Goal: Task Accomplishment & Management: Manage account settings

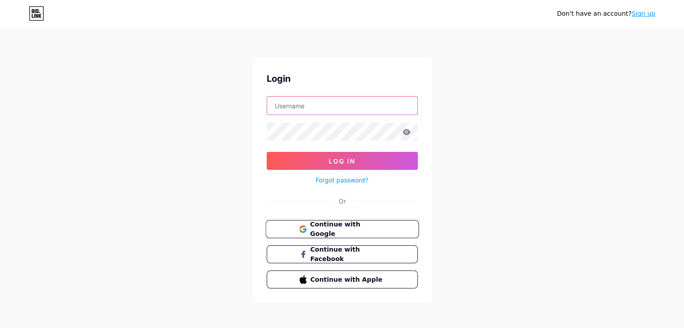
type input "[EMAIL_ADDRESS][DOMAIN_NAME]"
click at [388, 231] on button "Continue with Google" at bounding box center [341, 229] width 153 height 18
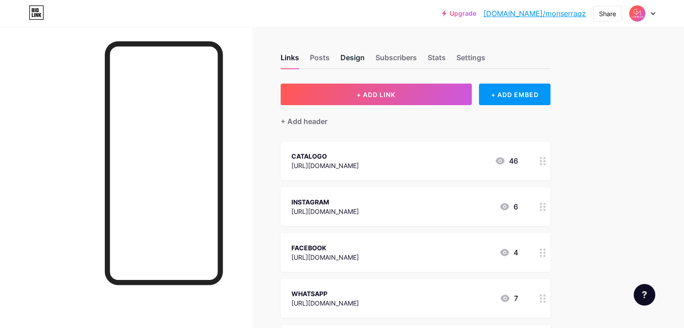
click at [364, 56] on div "Design" at bounding box center [352, 60] width 24 height 16
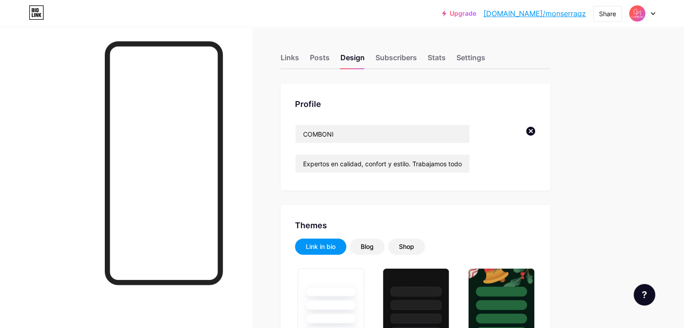
type input "#623922"
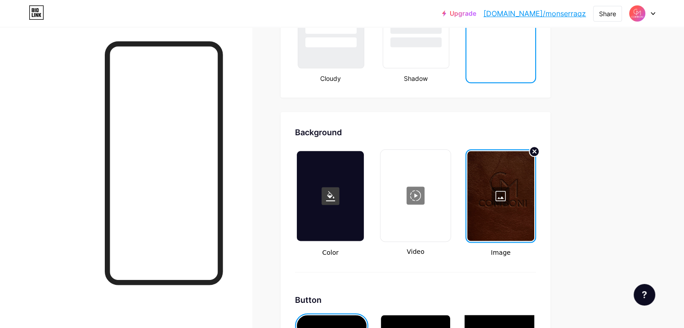
scroll to position [1142, 0]
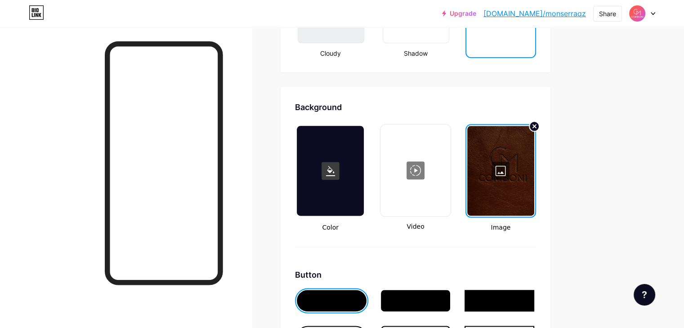
click at [534, 164] on div at bounding box center [500, 171] width 67 height 90
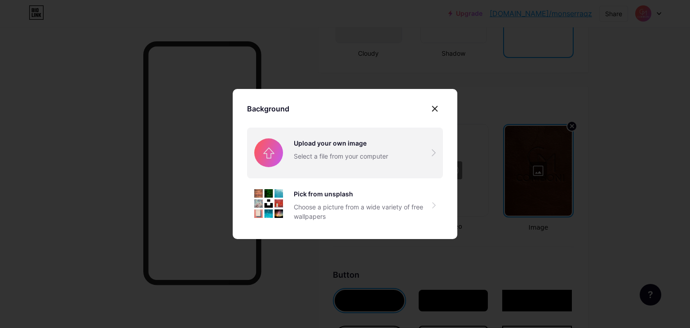
click at [410, 155] on input "file" at bounding box center [345, 153] width 196 height 50
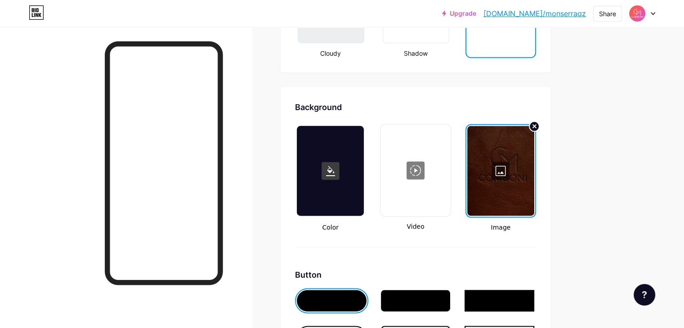
click at [449, 152] on div at bounding box center [415, 170] width 68 height 90
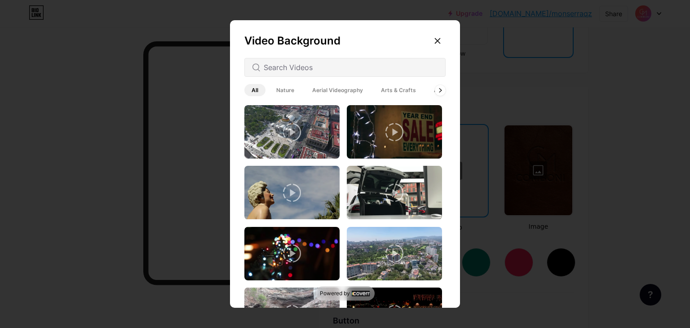
click at [442, 37] on div at bounding box center [438, 41] width 16 height 16
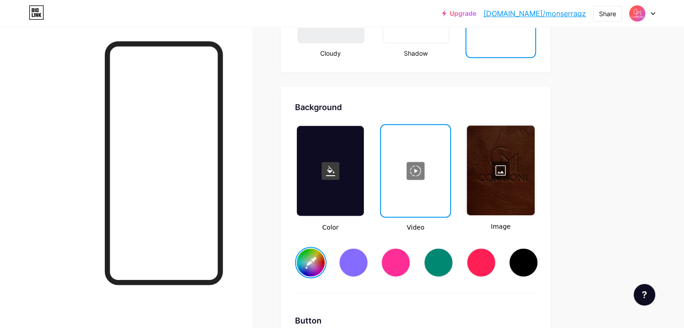
click at [532, 137] on div at bounding box center [500, 170] width 68 height 90
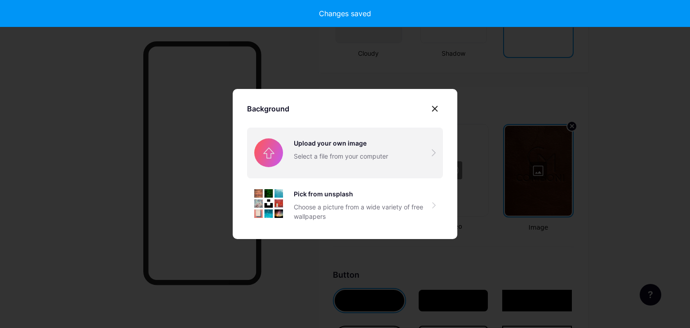
click at [426, 146] on input "file" at bounding box center [345, 153] width 196 height 50
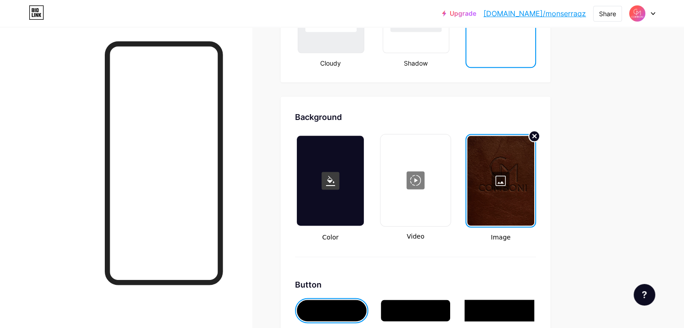
scroll to position [1162, 0]
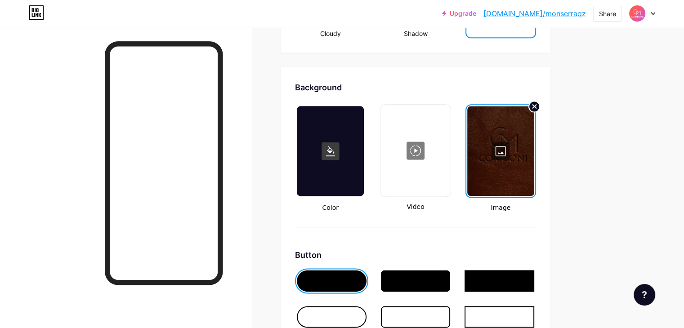
click at [536, 105] on icon at bounding box center [535, 107] width 4 height 4
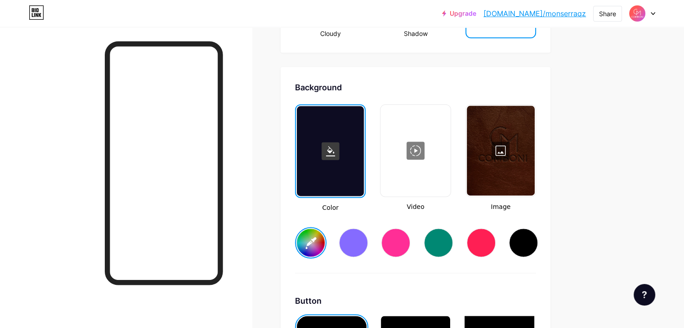
type input "#ffffff"
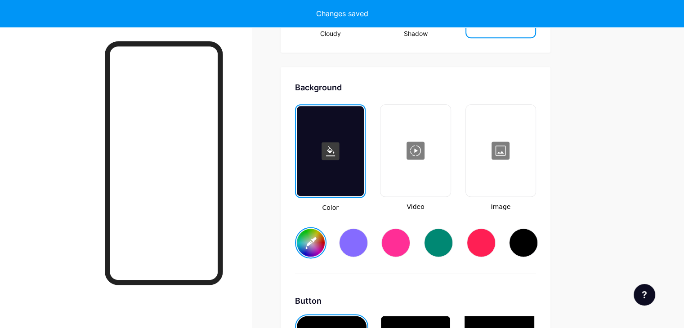
click at [534, 146] on div at bounding box center [500, 151] width 68 height 90
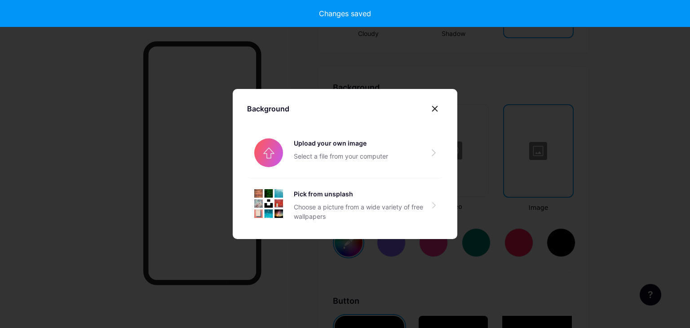
type input "#ffffff"
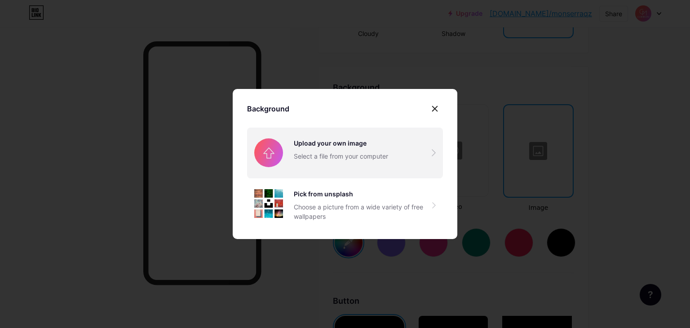
click at [402, 153] on input "file" at bounding box center [345, 153] width 196 height 50
type input "#ffffff"
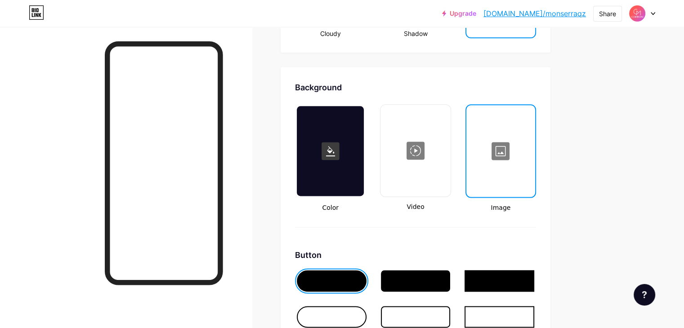
click at [534, 151] on div at bounding box center [500, 151] width 67 height 90
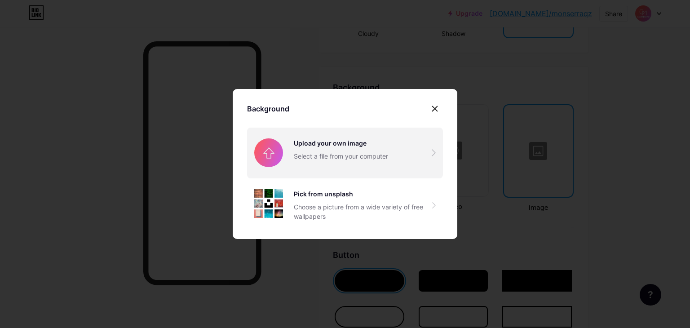
click at [355, 160] on input "file" at bounding box center [345, 153] width 196 height 50
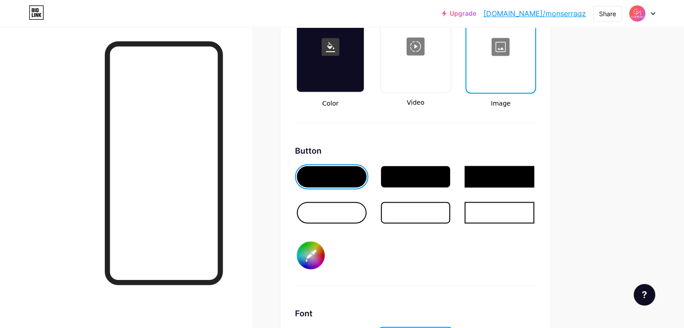
scroll to position [1292, 0]
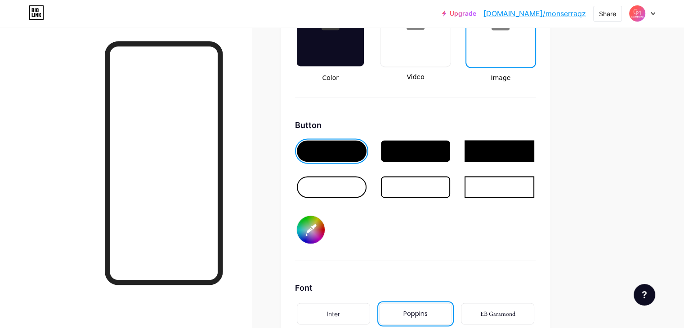
click at [324, 216] on input "#623922" at bounding box center [311, 230] width 28 height 28
click at [417, 250] on div "Button #623922" at bounding box center [415, 189] width 241 height 141
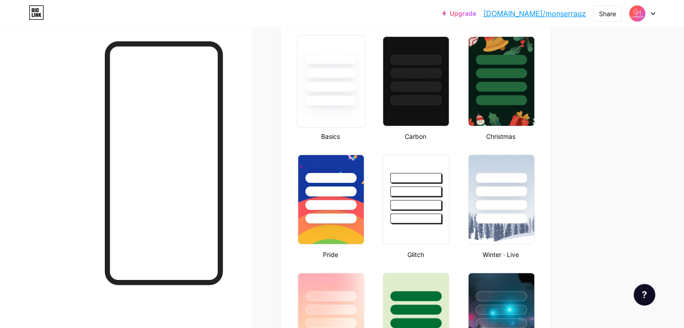
scroll to position [232, 0]
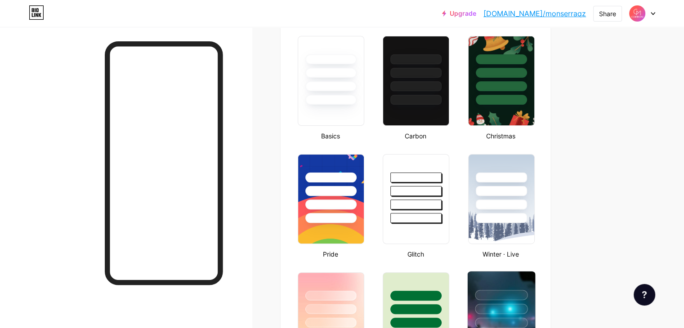
click at [534, 287] on div at bounding box center [500, 306] width 67 height 71
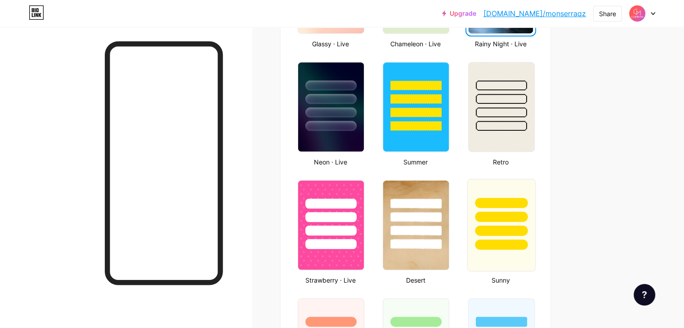
scroll to position [561, 0]
click at [532, 133] on img at bounding box center [500, 107] width 67 height 92
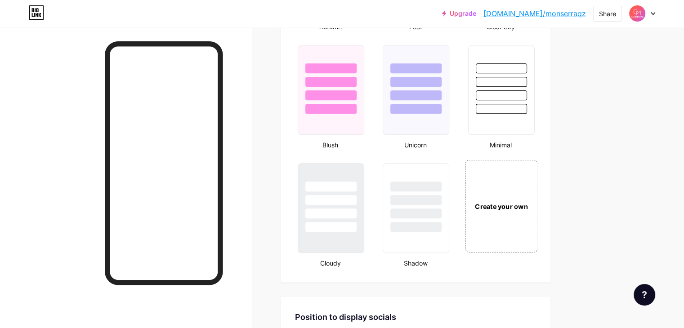
scroll to position [949, 0]
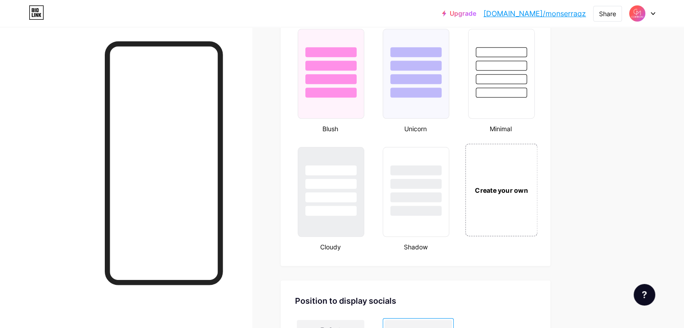
click at [533, 185] on div "Create your own" at bounding box center [500, 190] width 67 height 10
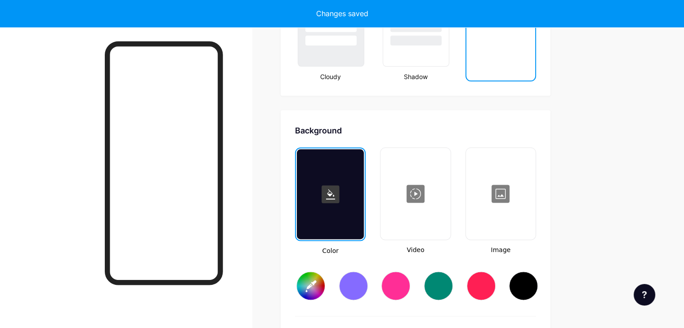
type input "#ffffff"
type input "#000000"
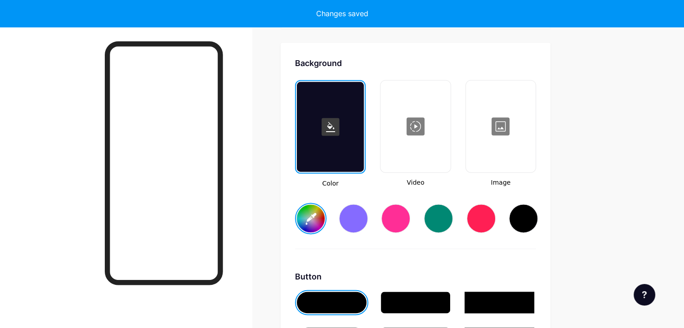
scroll to position [1190, 0]
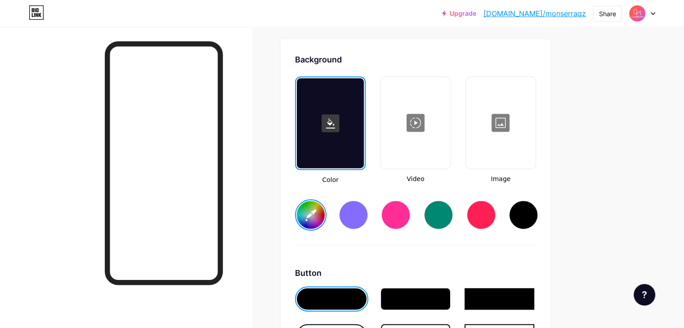
click at [534, 121] on div at bounding box center [500, 123] width 68 height 90
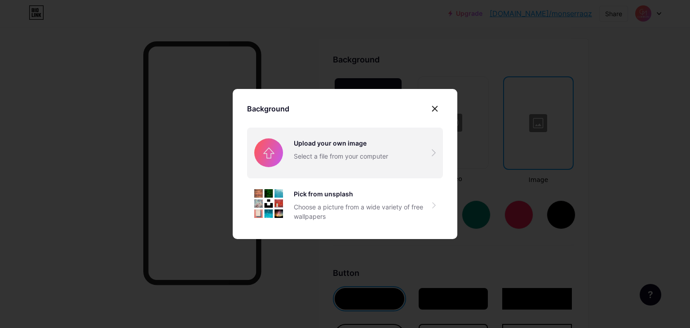
click at [367, 154] on input "file" at bounding box center [345, 153] width 196 height 50
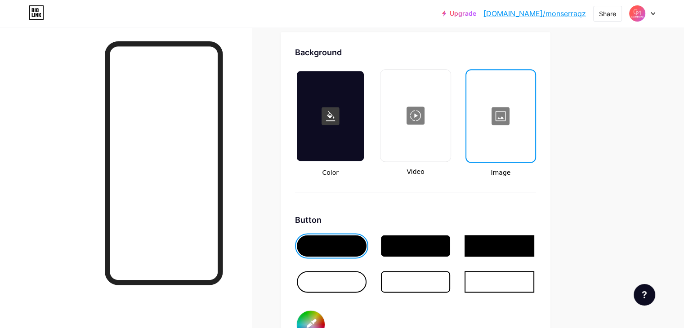
scroll to position [1200, 0]
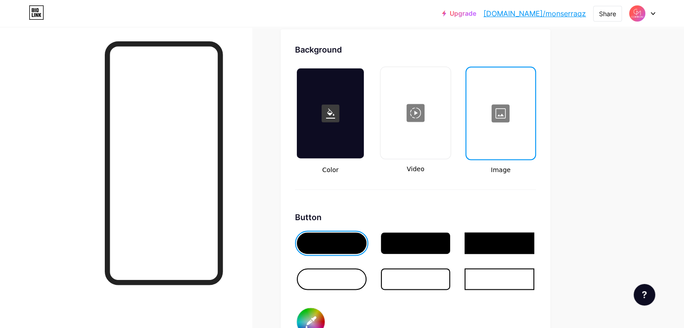
click at [335, 108] on icon at bounding box center [330, 113] width 9 height 10
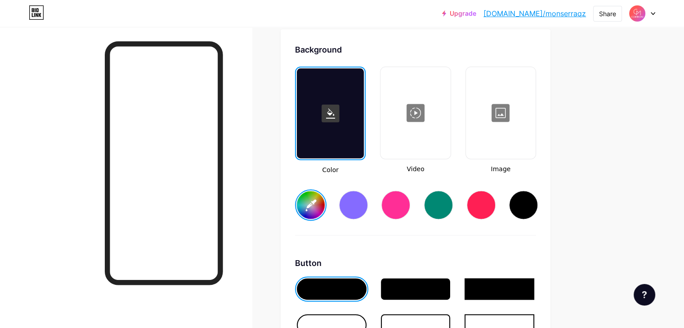
click at [339, 104] on rect at bounding box center [330, 113] width 18 height 18
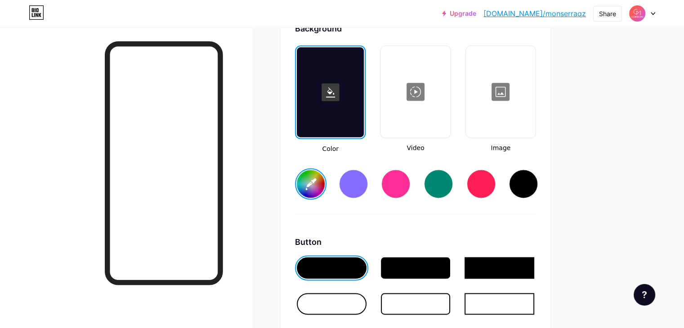
scroll to position [1234, 0]
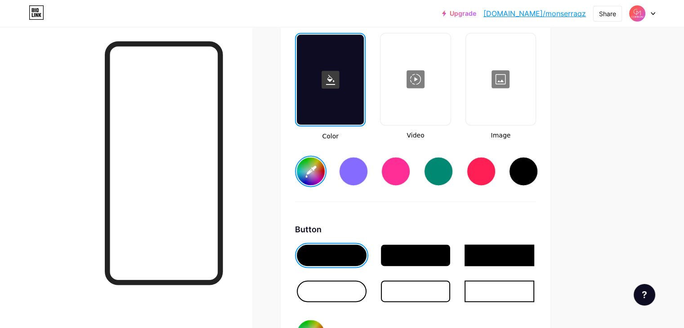
click at [366, 288] on div at bounding box center [332, 291] width 70 height 22
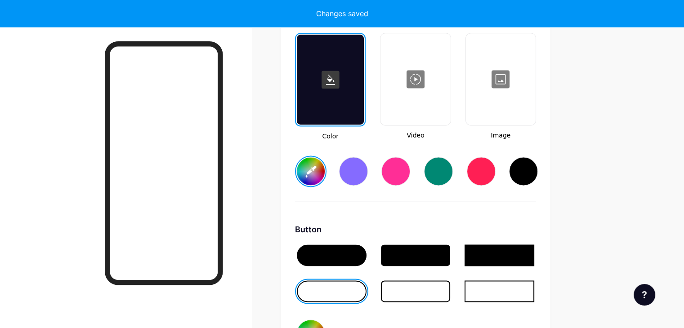
type input "#ffffff"
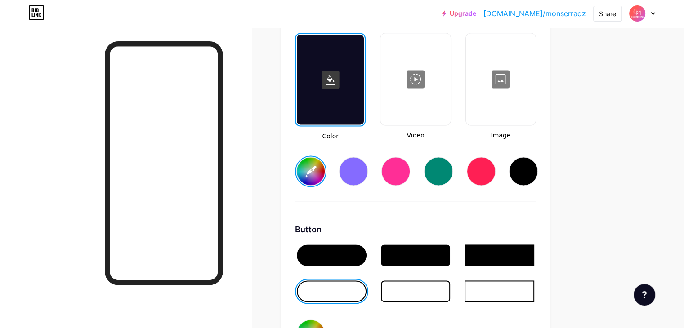
click at [534, 78] on div at bounding box center [500, 79] width 68 height 90
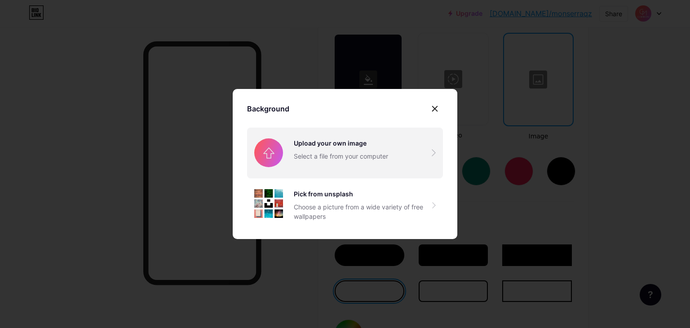
click at [334, 165] on input "file" at bounding box center [345, 153] width 196 height 50
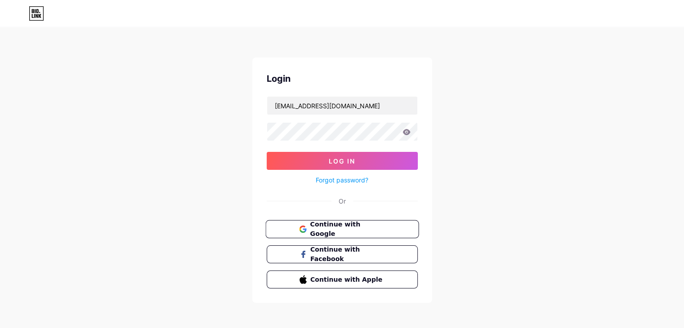
click at [295, 224] on button "Continue with Google" at bounding box center [341, 229] width 153 height 18
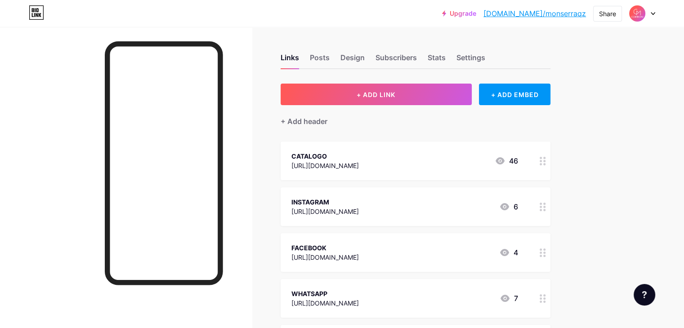
click at [475, 49] on div "Links Posts Design Subscribers Stats Settings" at bounding box center [415, 53] width 270 height 31
click at [445, 58] on div "Stats" at bounding box center [436, 60] width 18 height 16
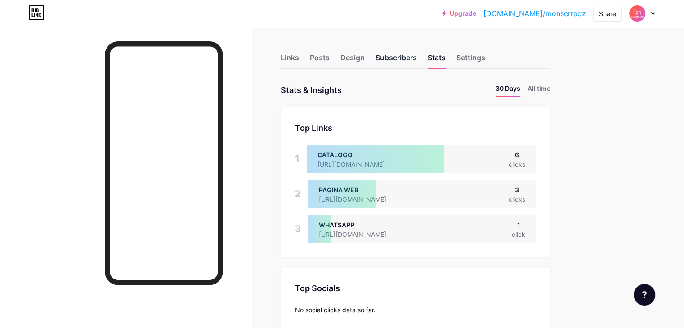
click at [417, 59] on div "Subscribers" at bounding box center [395, 60] width 41 height 16
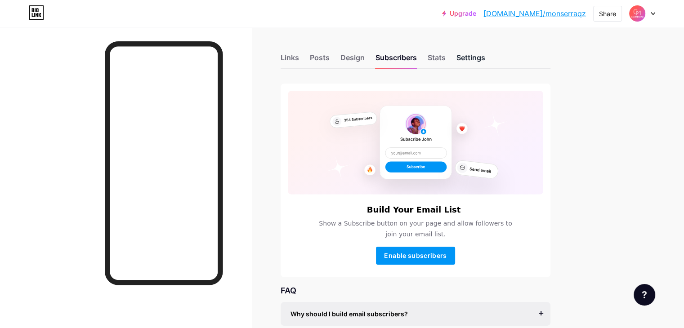
click at [485, 57] on div "Settings" at bounding box center [470, 60] width 29 height 16
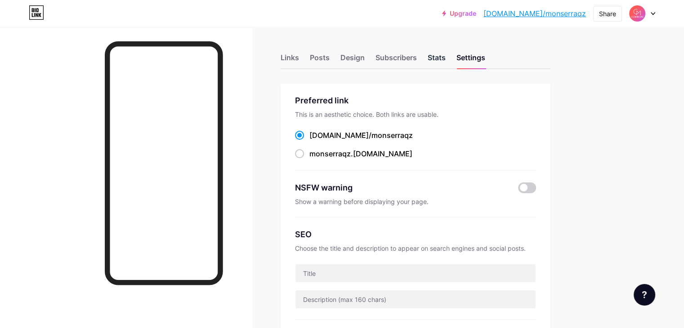
click at [445, 62] on div "Stats" at bounding box center [436, 60] width 18 height 16
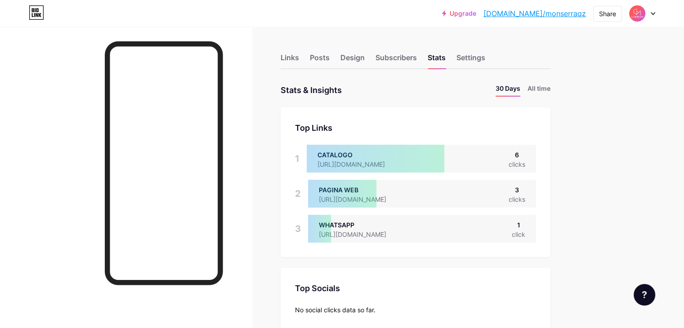
scroll to position [328, 683]
click at [417, 62] on div "Subscribers" at bounding box center [395, 60] width 41 height 16
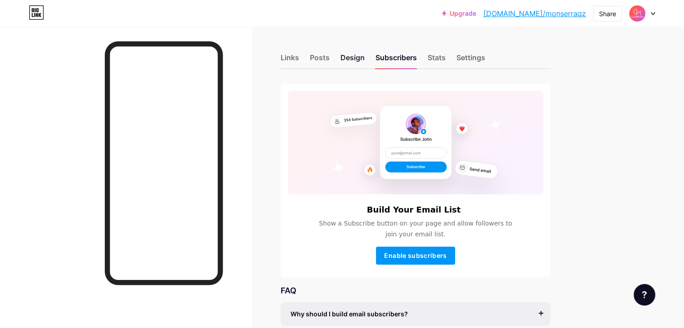
click at [364, 55] on div "Design" at bounding box center [352, 60] width 24 height 16
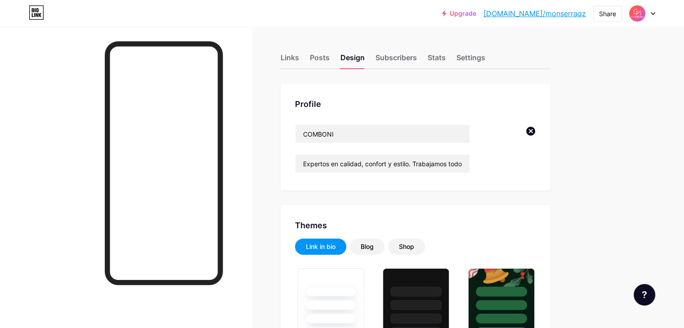
type input "#ffffff"
type input "#000000"
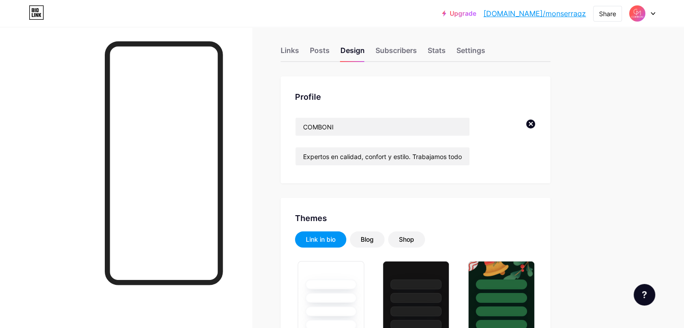
scroll to position [11, 0]
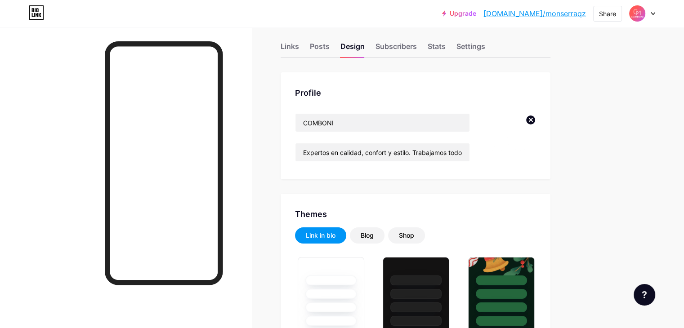
click at [536, 144] on img at bounding box center [510, 139] width 52 height 52
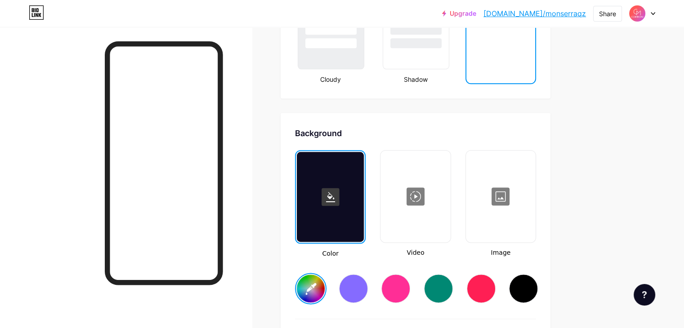
scroll to position [1120, 0]
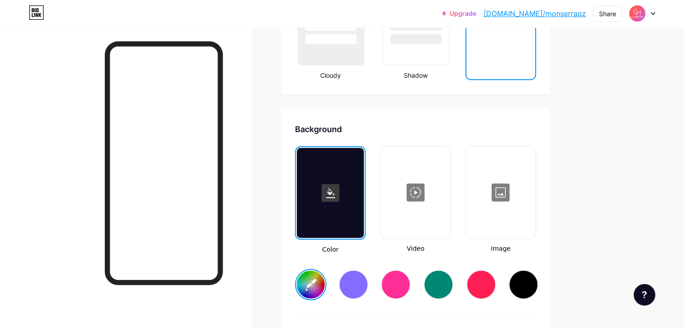
click at [339, 187] on rect at bounding box center [330, 193] width 18 height 18
click at [339, 186] on rect at bounding box center [330, 193] width 18 height 18
click at [339, 187] on rect at bounding box center [330, 193] width 18 height 18
click at [339, 195] on rect at bounding box center [330, 193] width 18 height 18
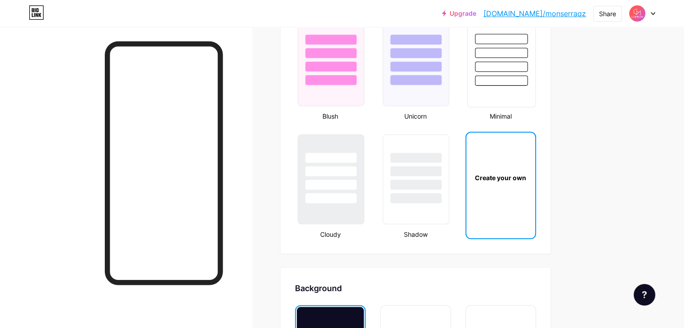
scroll to position [934, 0]
